Goal: Information Seeking & Learning: Learn about a topic

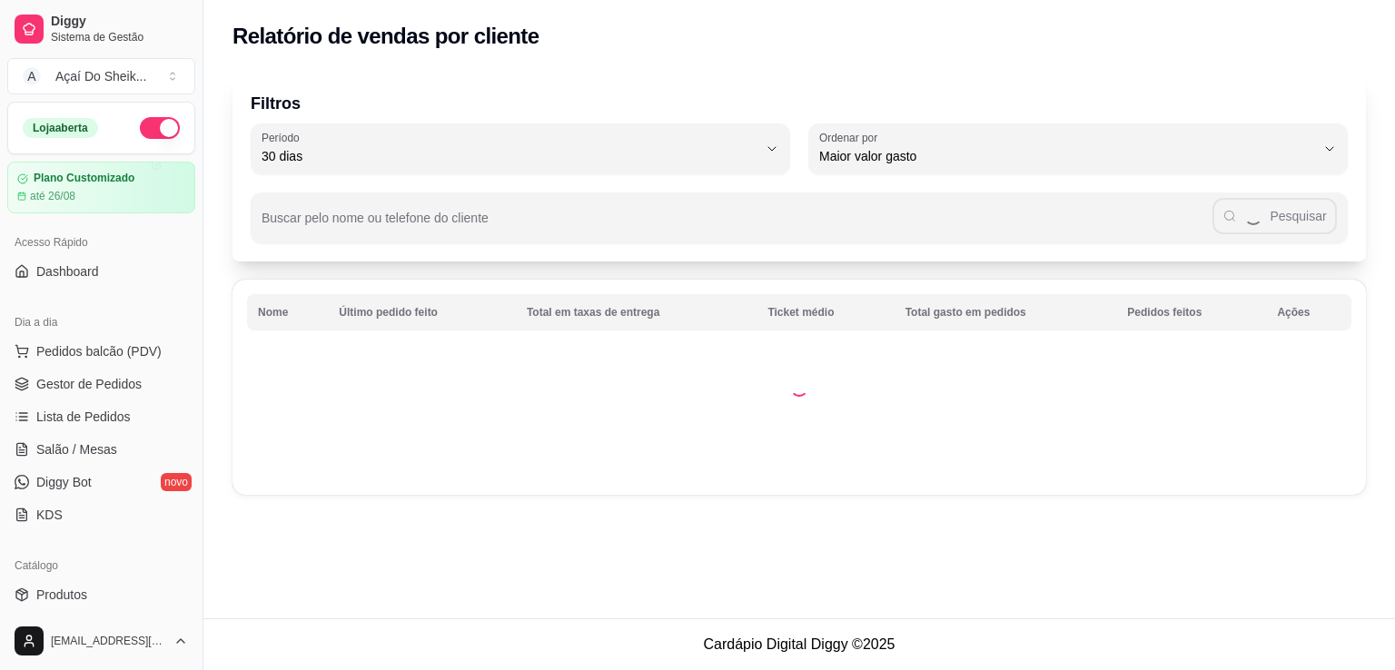
select select "30"
select select "HIGHEST_TOTAL_SPENT_WITH_ORDERS"
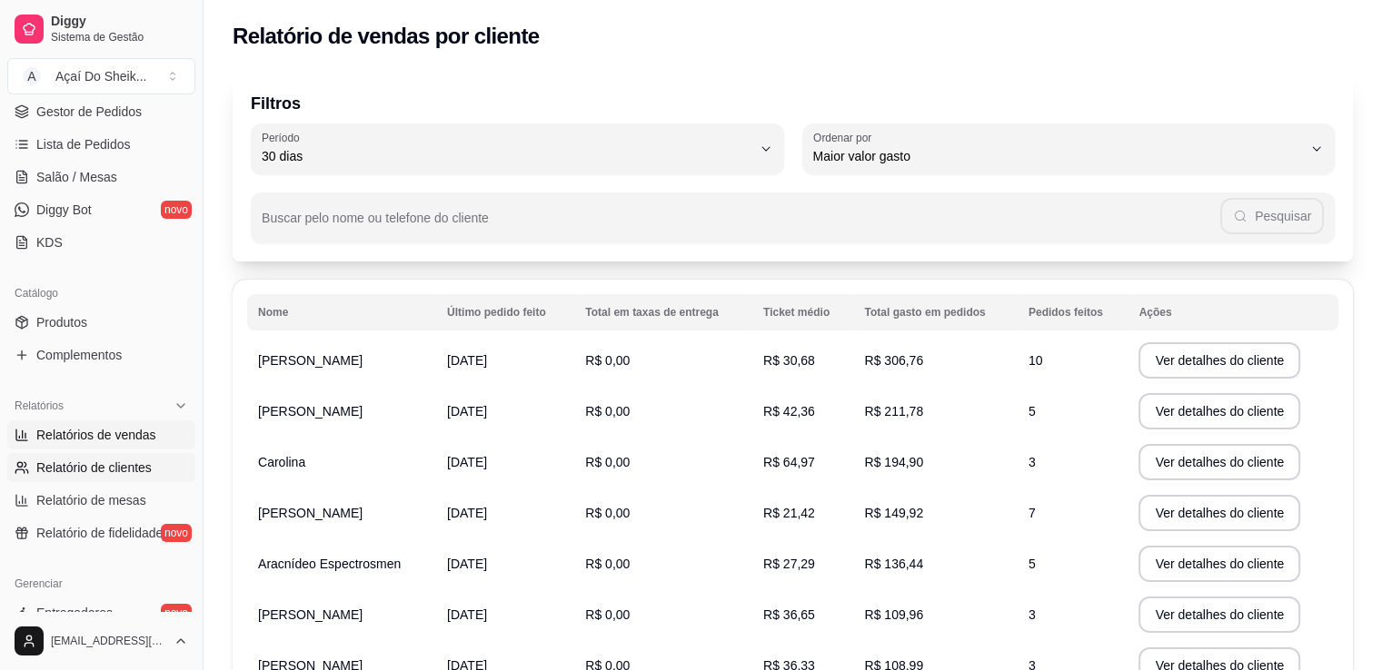
click at [131, 434] on span "Relatórios de vendas" at bounding box center [96, 435] width 120 height 18
select select "ALL"
select select "0"
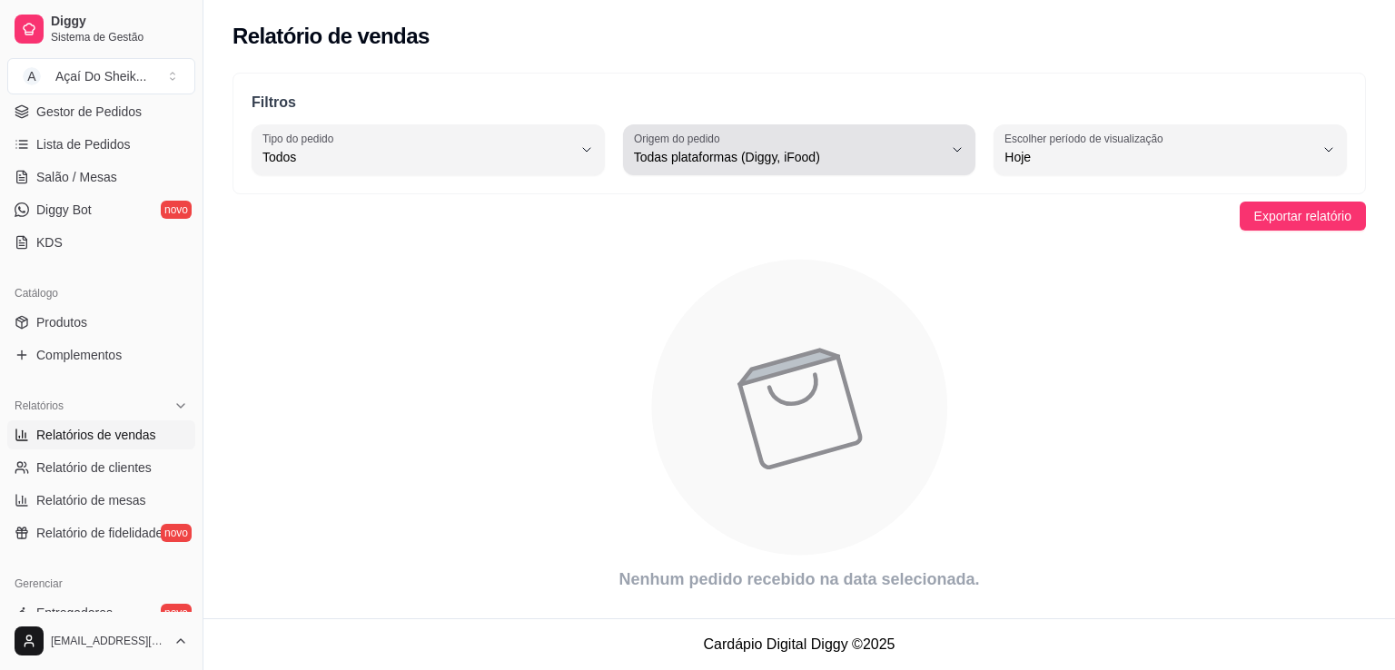
click at [963, 150] on icon "button" at bounding box center [957, 150] width 15 height 15
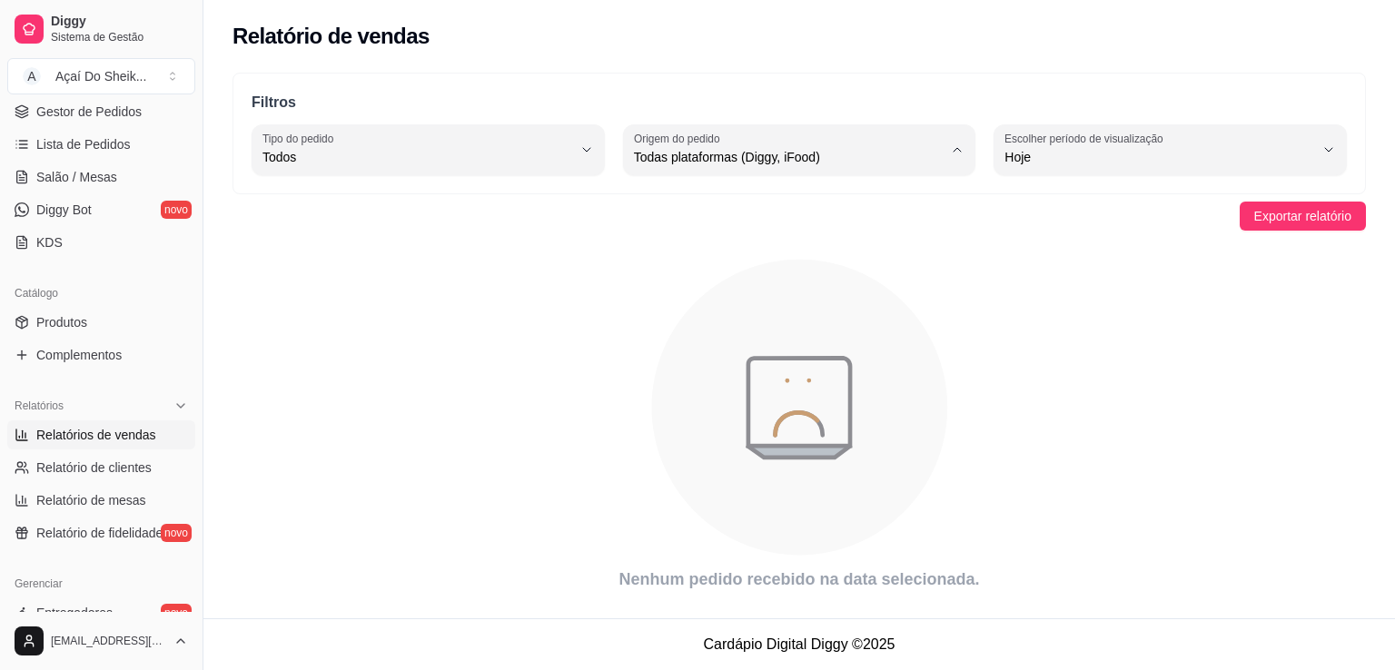
click at [860, 256] on span "iFood" at bounding box center [790, 259] width 293 height 17
type input "IFOOD"
select select "IFOOD"
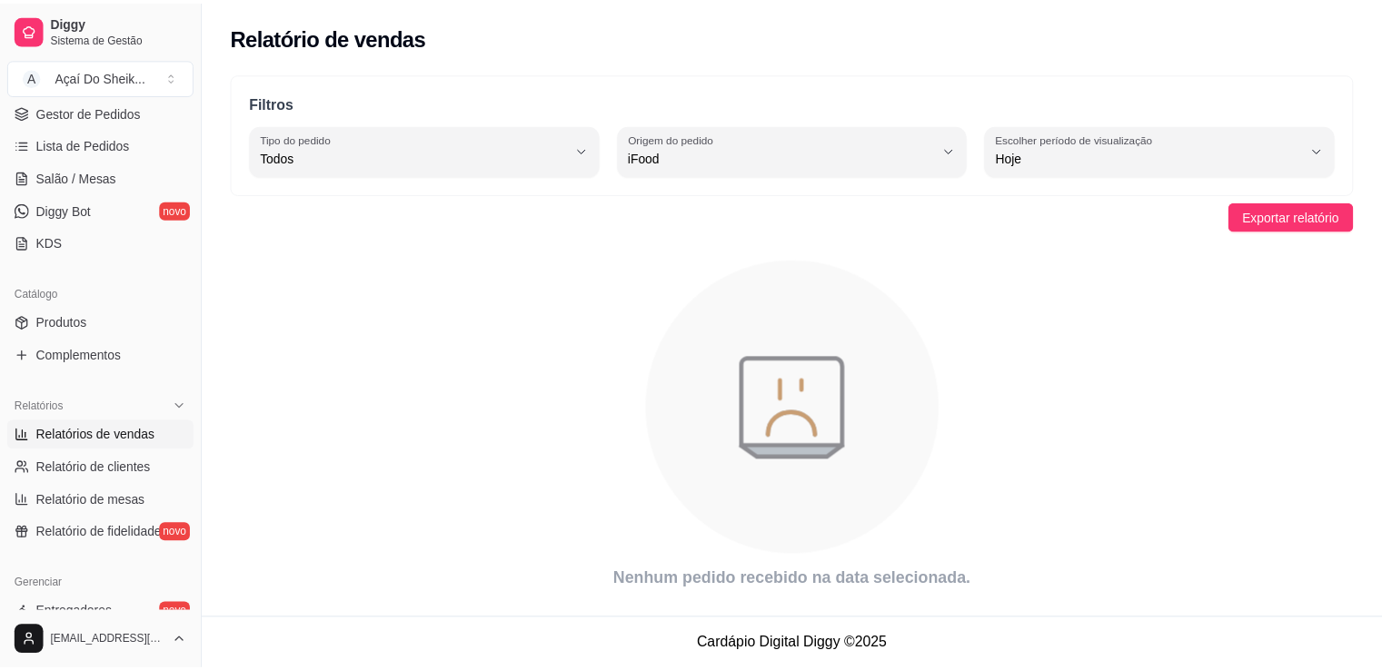
scroll to position [17, 0]
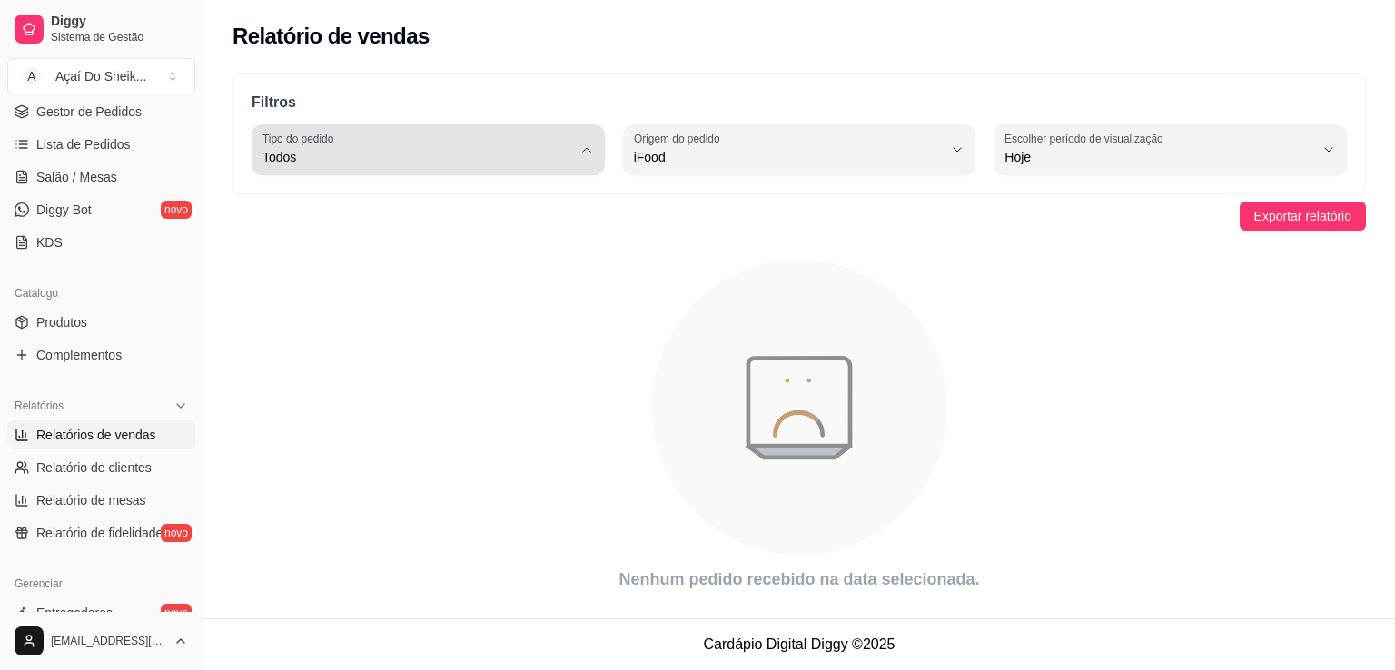
click at [587, 153] on icon "button" at bounding box center [587, 150] width 15 height 15
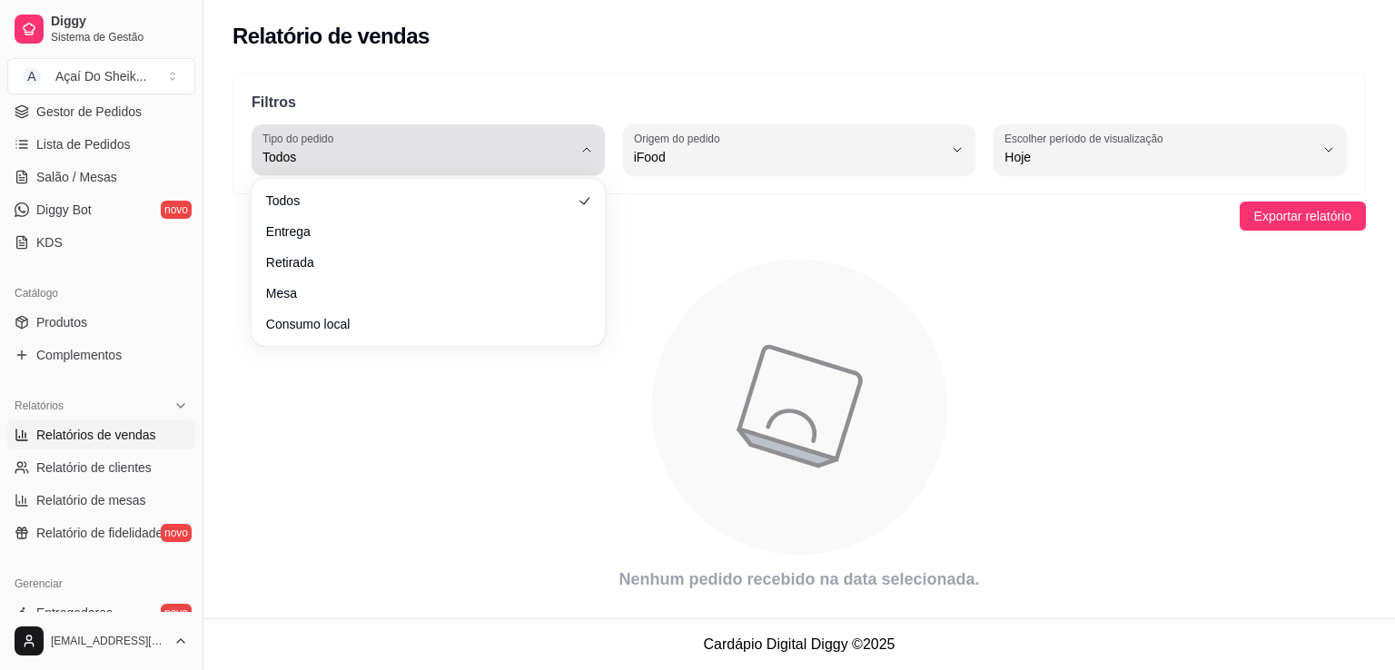
click at [587, 153] on icon "button" at bounding box center [587, 150] width 15 height 15
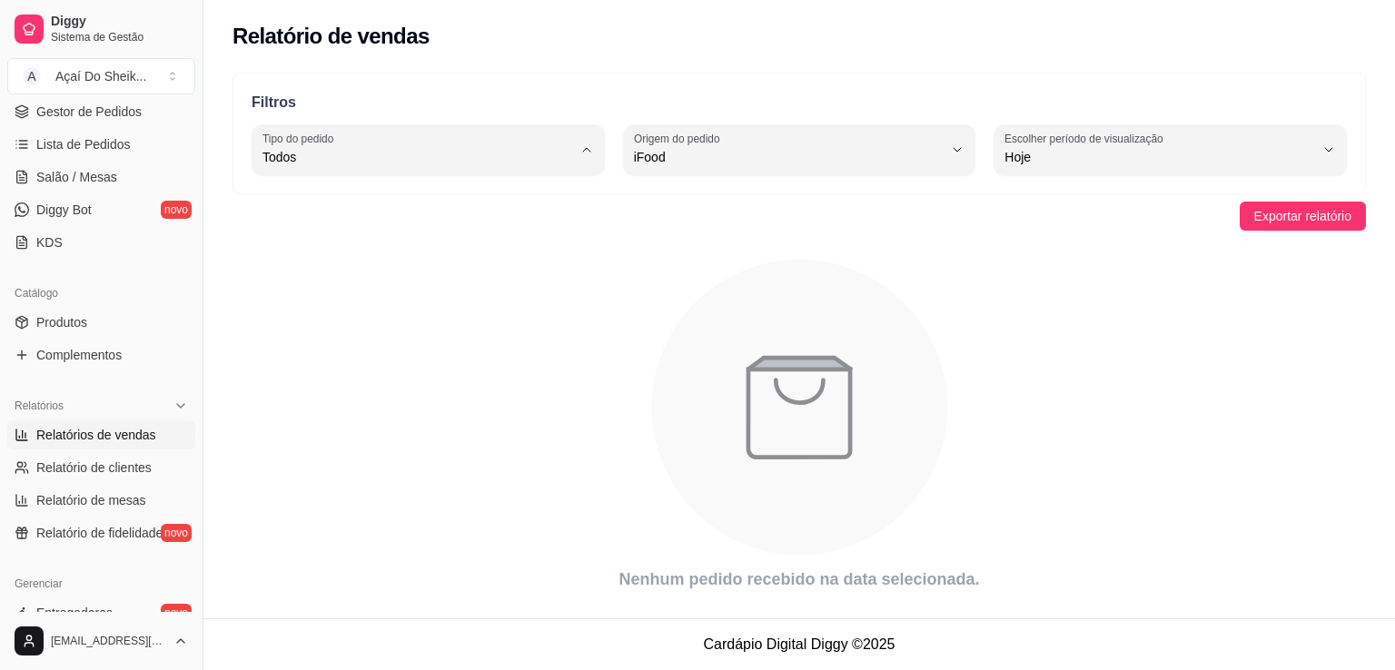
click at [669, 246] on div "Filtros ALL Tipo do pedido Todos Entrega Retirada Mesa Consumo local Tipo do pe…" at bounding box center [799, 338] width 1192 height 552
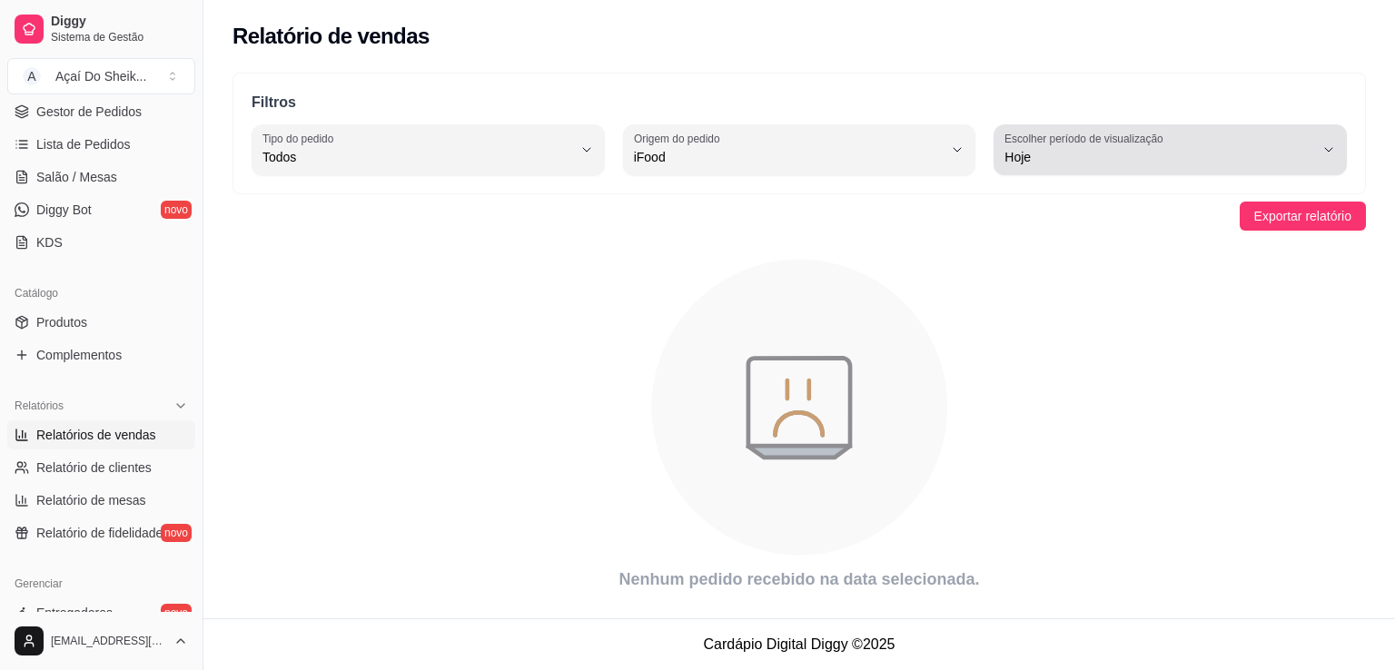
click at [1327, 150] on icon "button" at bounding box center [1328, 150] width 7 height 4
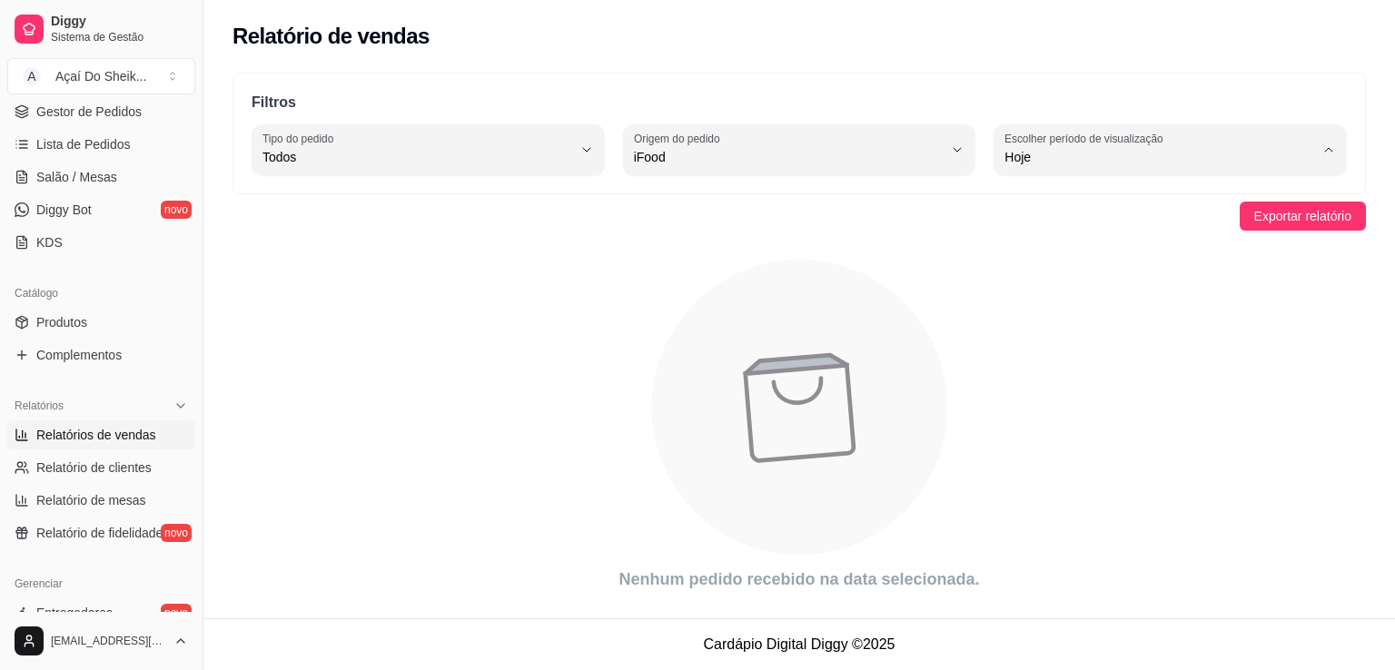
click at [1140, 386] on span "Customizado" at bounding box center [1162, 377] width 293 height 17
type input "-1"
select select "-1"
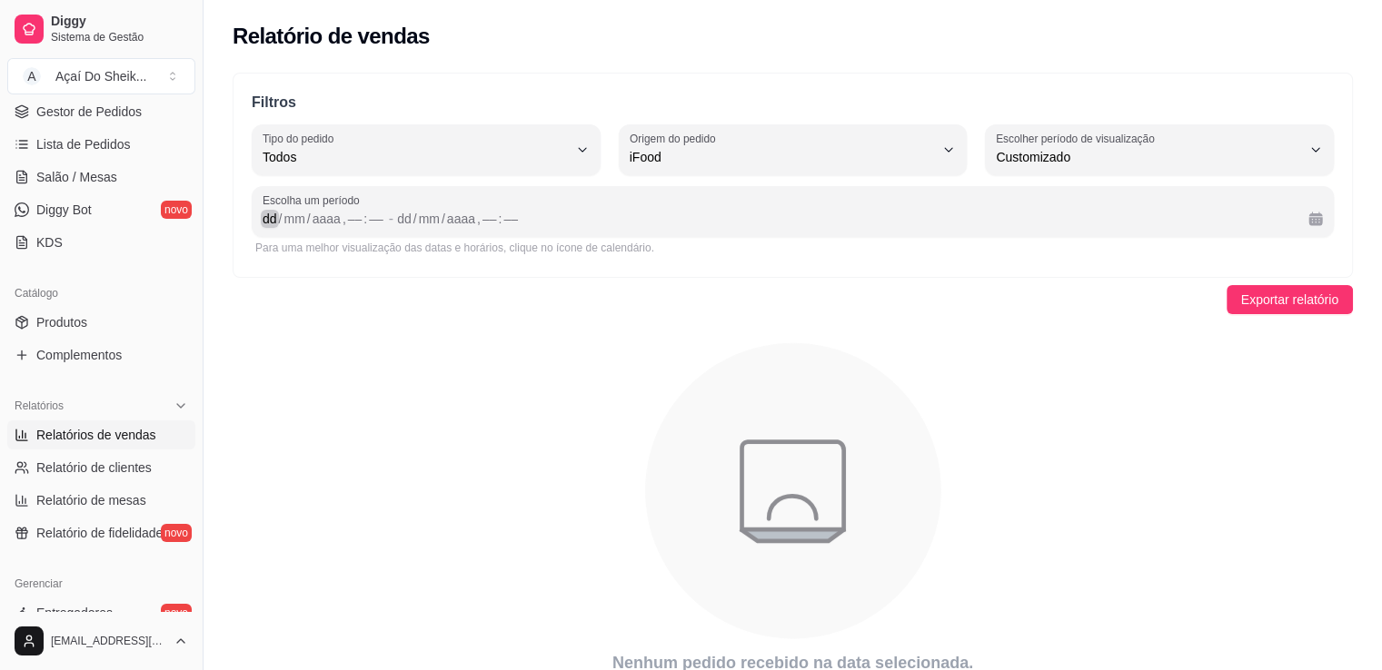
click at [266, 217] on div "dd" at bounding box center [270, 219] width 18 height 18
click at [396, 219] on div "dd" at bounding box center [391, 219] width 18 height 18
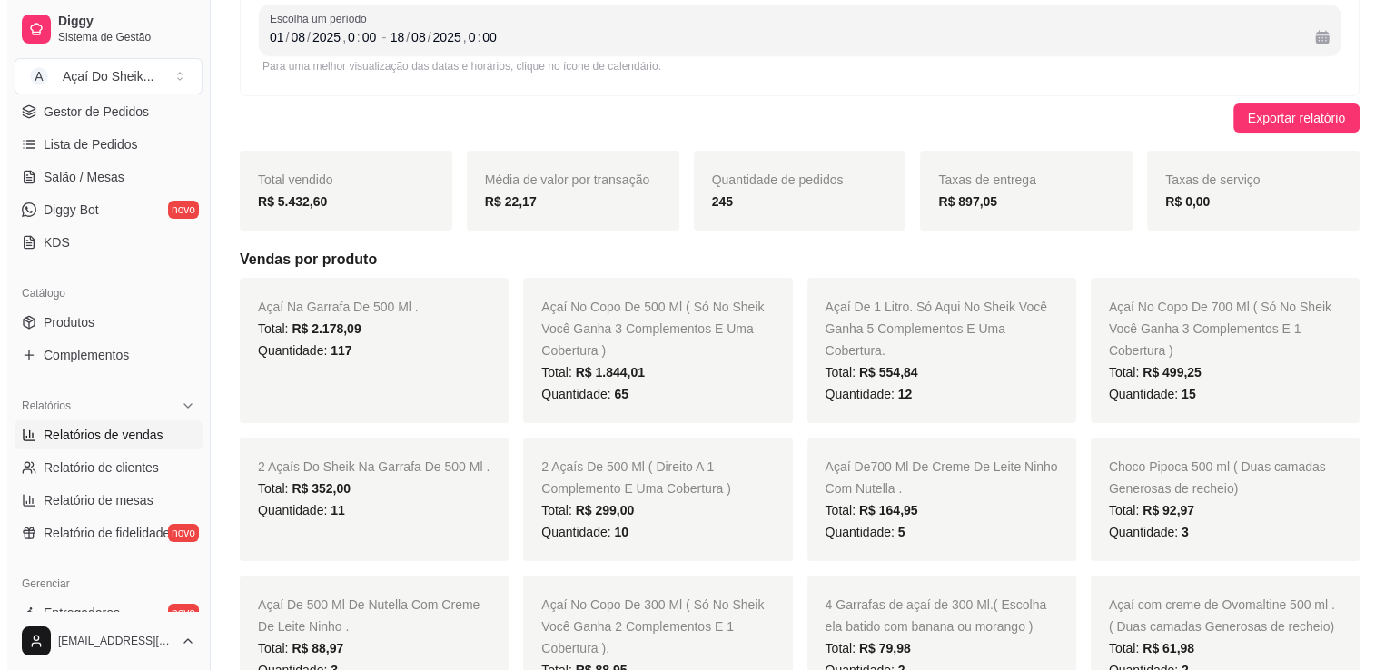
scroll to position [0, 0]
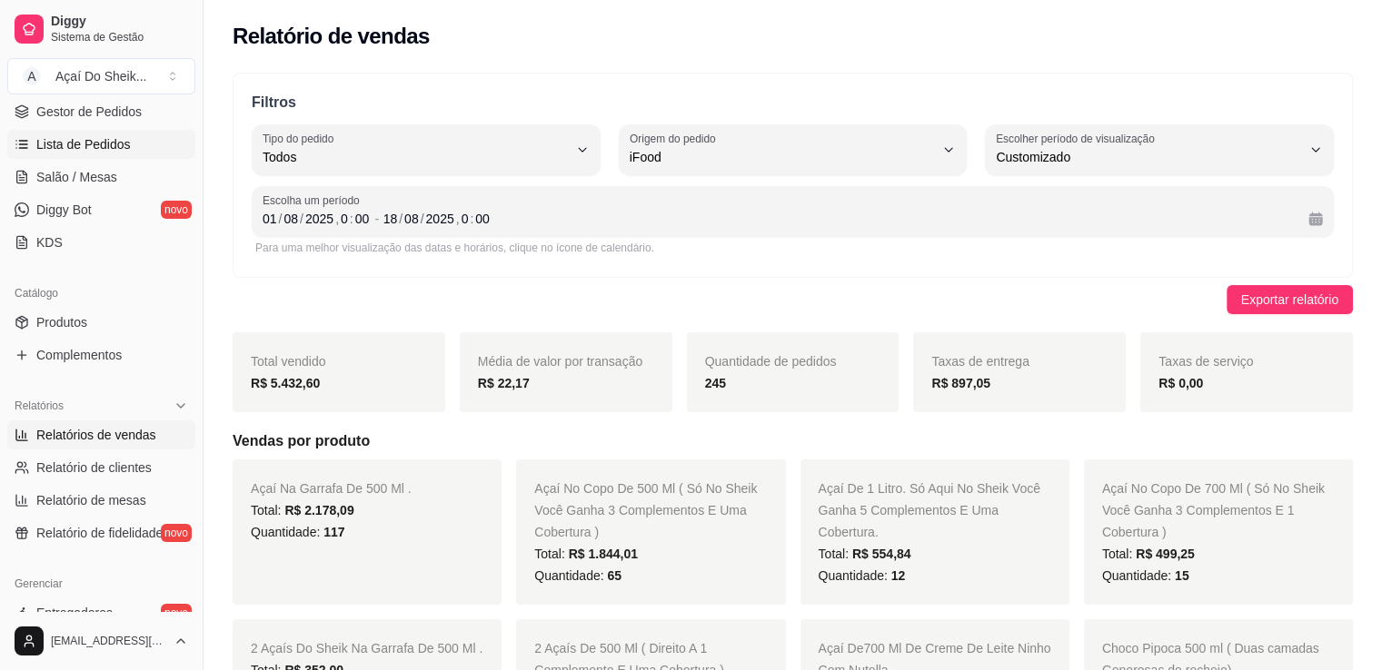
click at [91, 149] on span "Lista de Pedidos" at bounding box center [83, 144] width 94 height 18
